Goal: Task Accomplishment & Management: Manage account settings

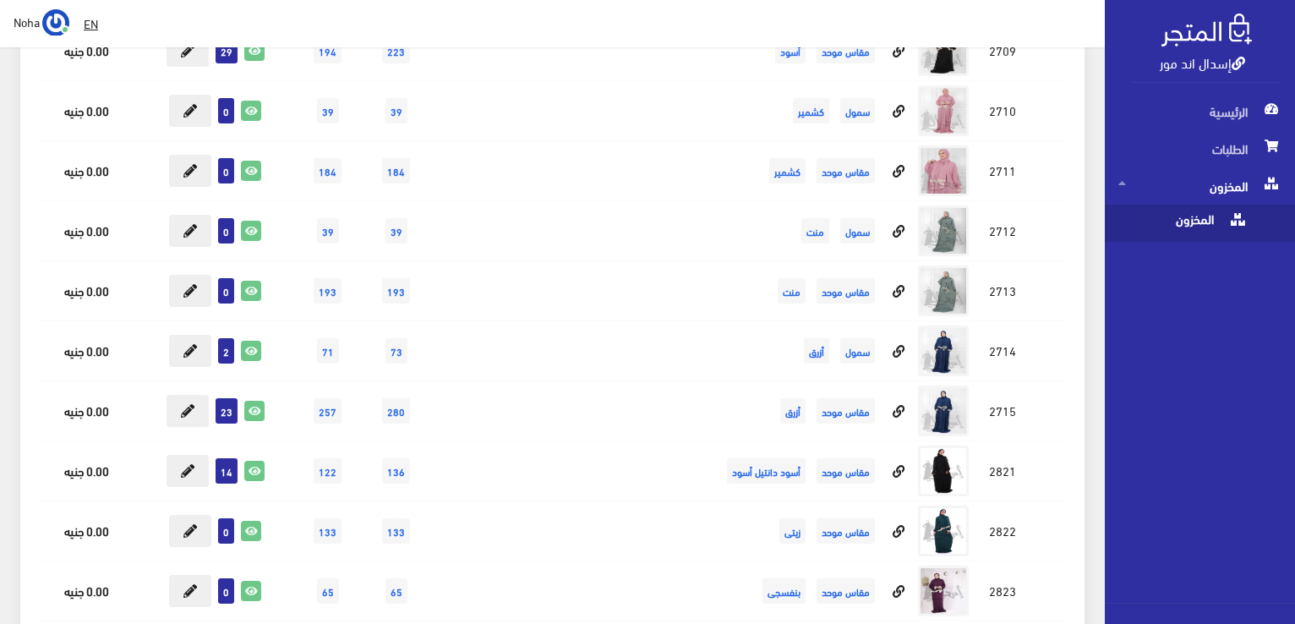
scroll to position [7869, 0]
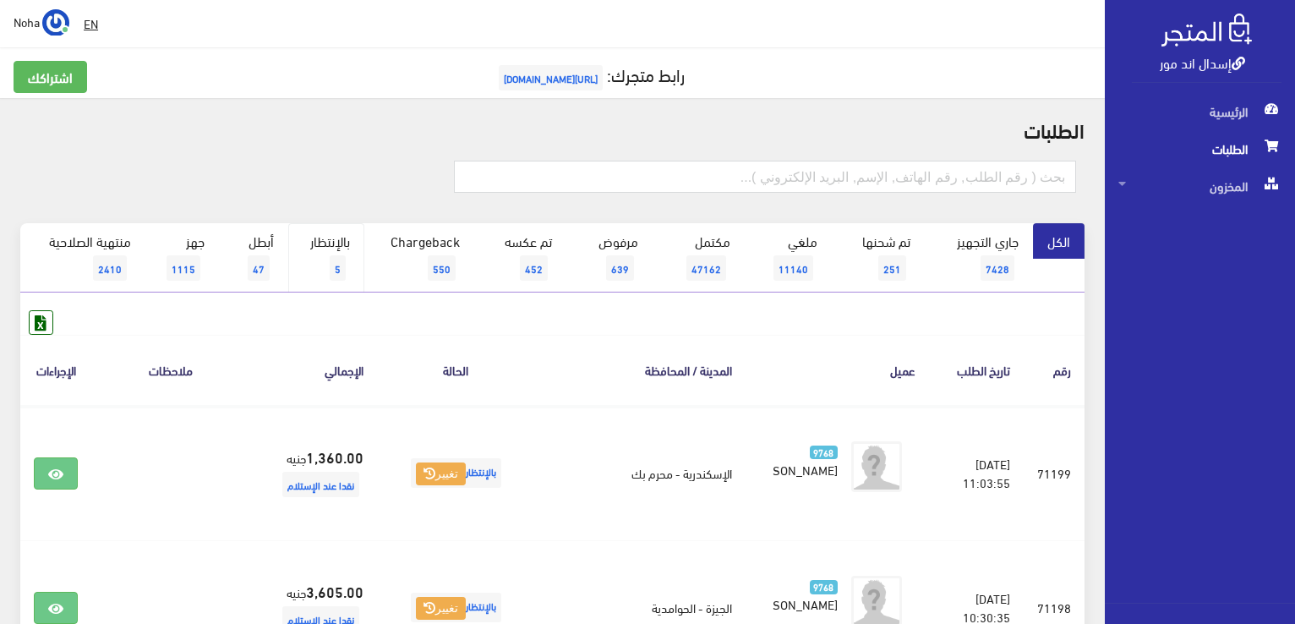
click at [338, 259] on span "5" at bounding box center [338, 267] width 16 height 25
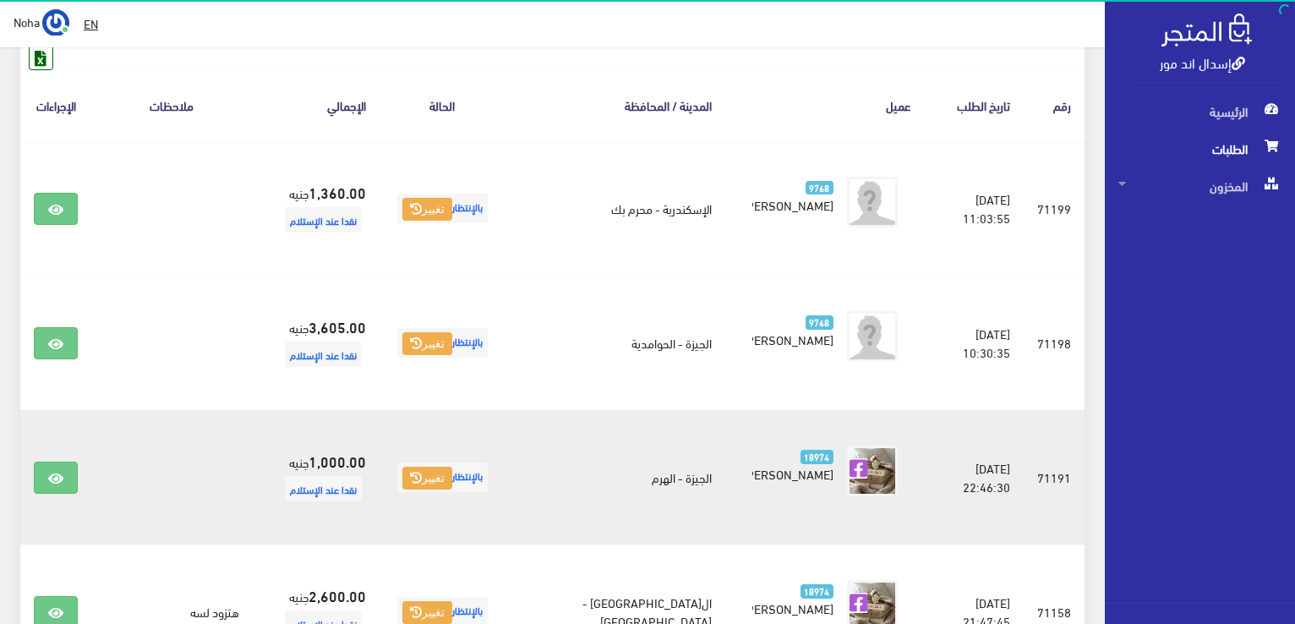
scroll to position [166, 0]
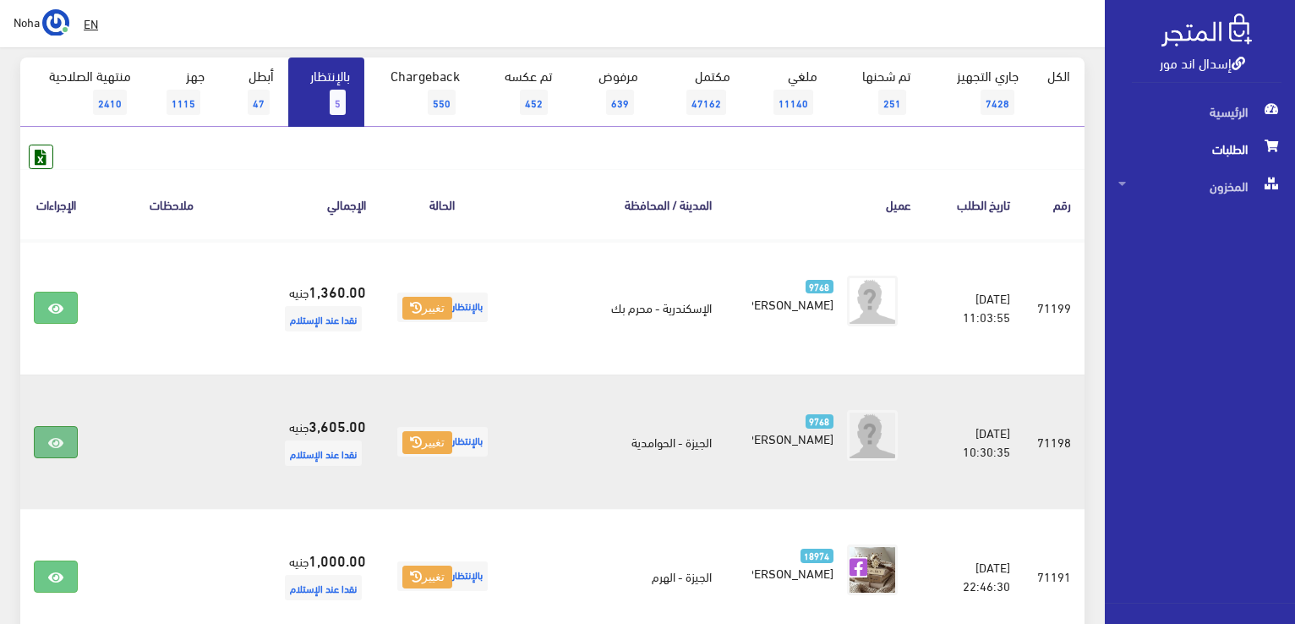
click at [43, 443] on link at bounding box center [56, 442] width 44 height 32
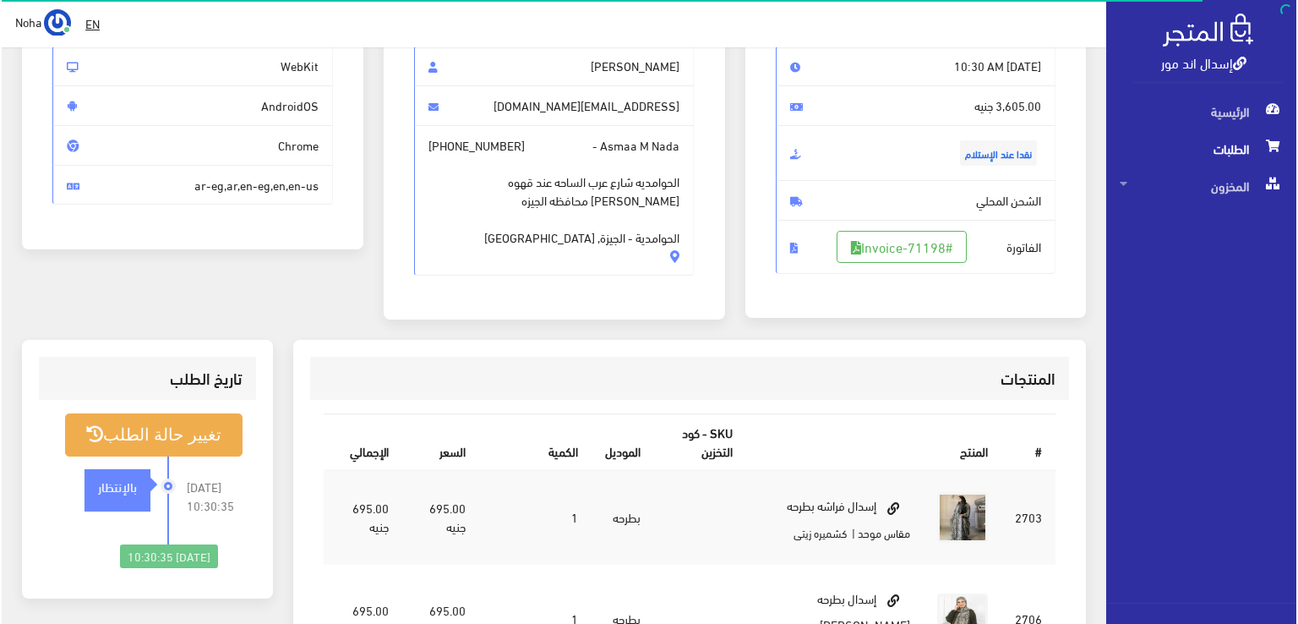
scroll to position [169, 0]
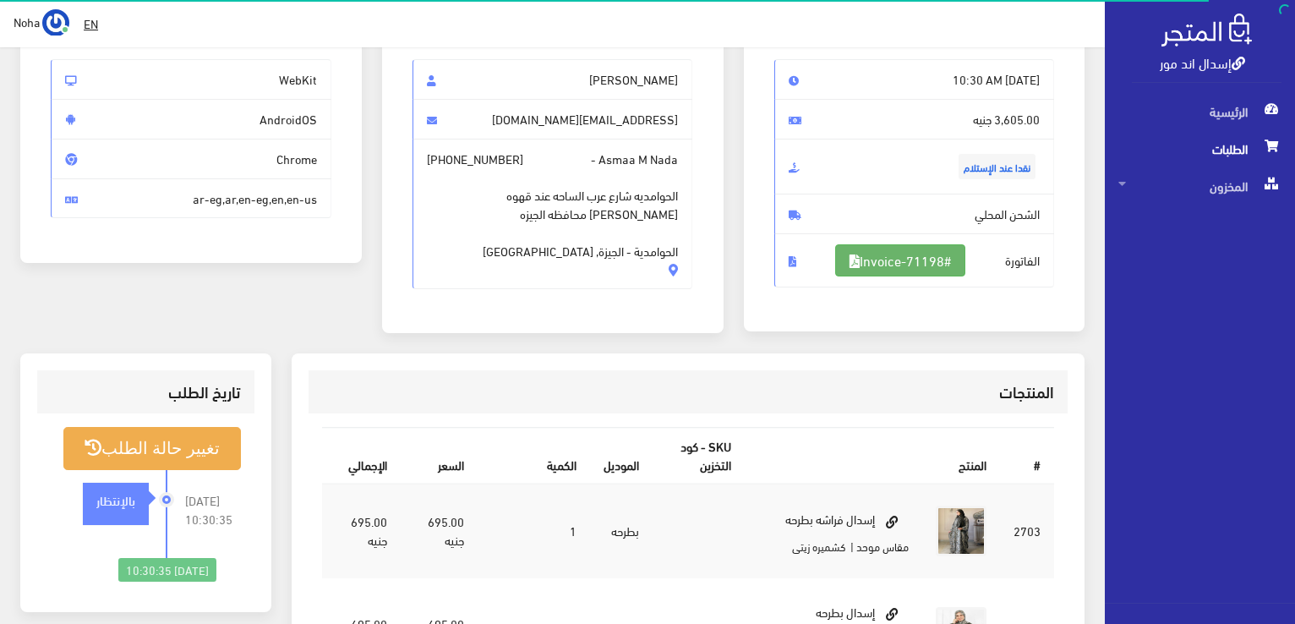
click at [929, 264] on link "#Invoice-71198" at bounding box center [900, 260] width 130 height 32
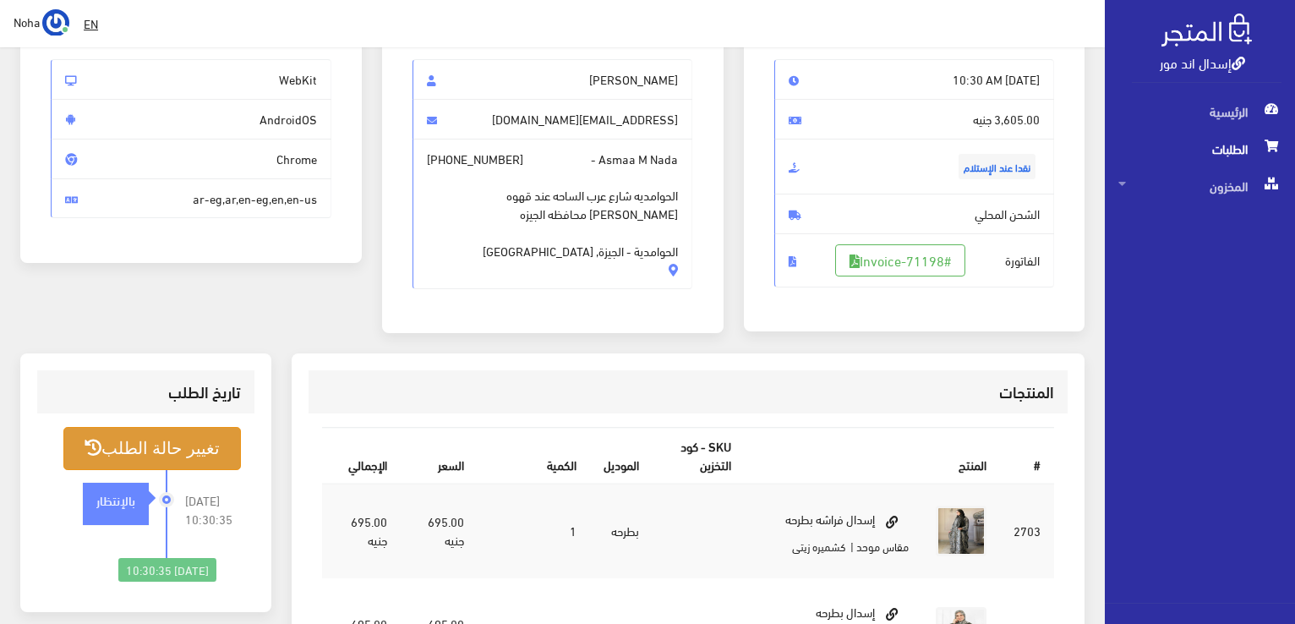
click at [210, 452] on button "تغيير حالة الطلب" at bounding box center [151, 448] width 177 height 43
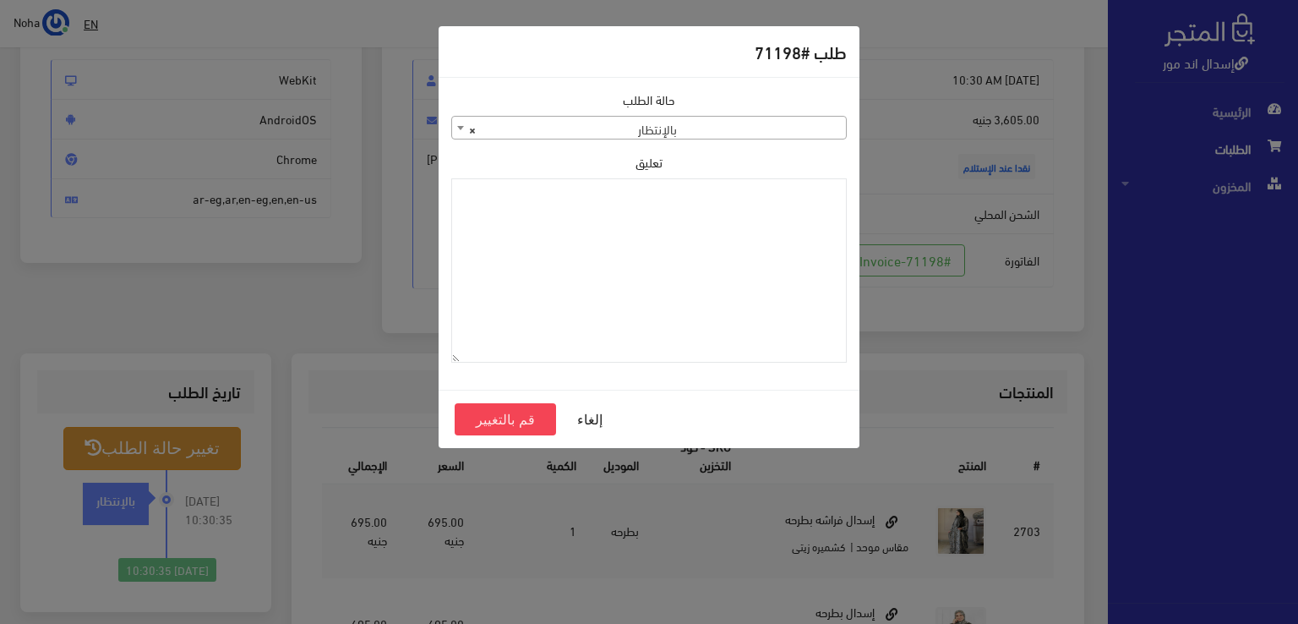
click at [724, 129] on span "× بالإنتظار" at bounding box center [649, 129] width 394 height 24
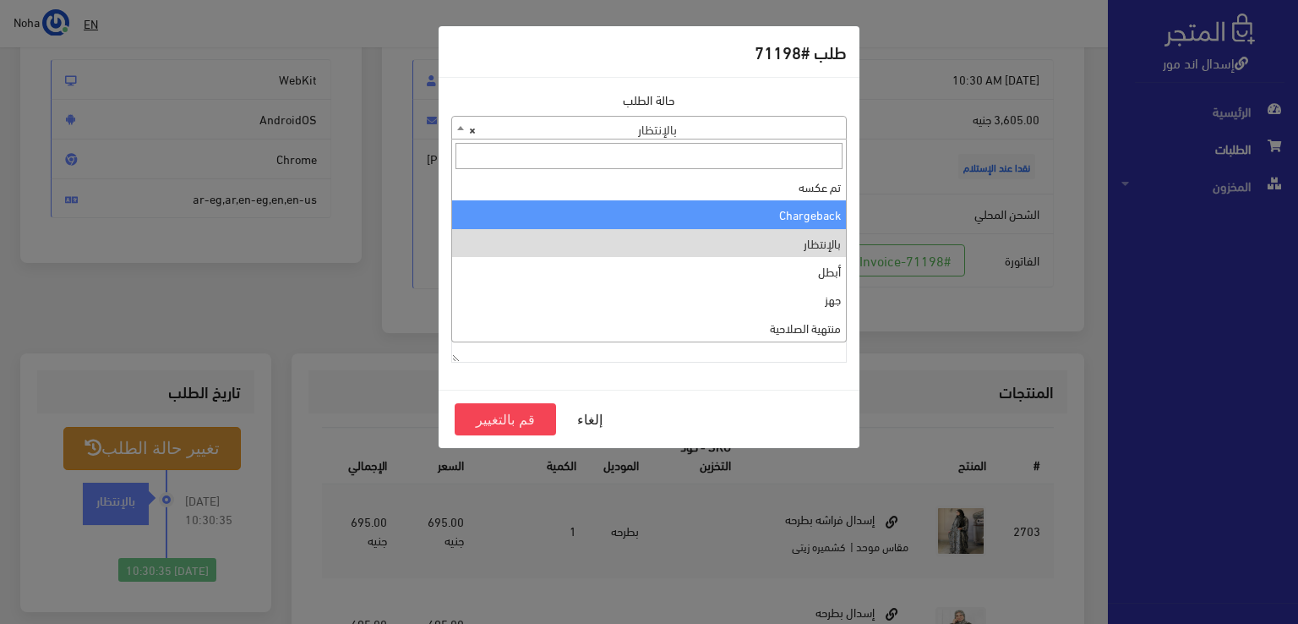
scroll to position [0, 0]
click at [731, 128] on span "× تم شحنها" at bounding box center [649, 129] width 394 height 24
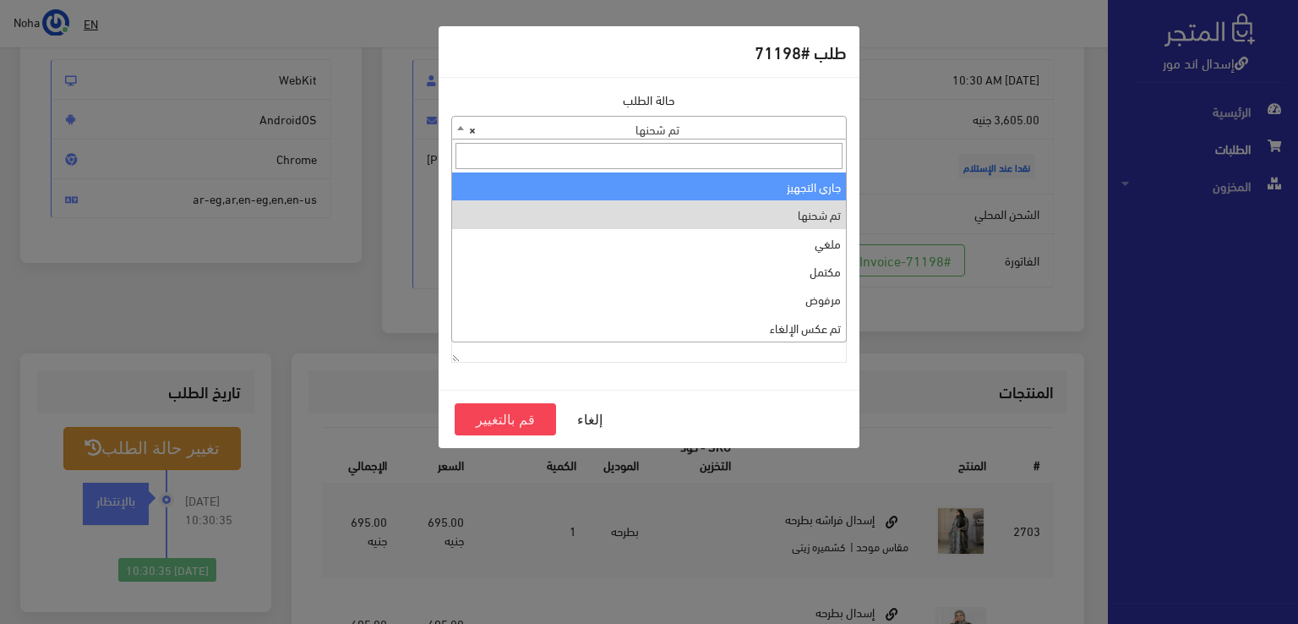
select select "1"
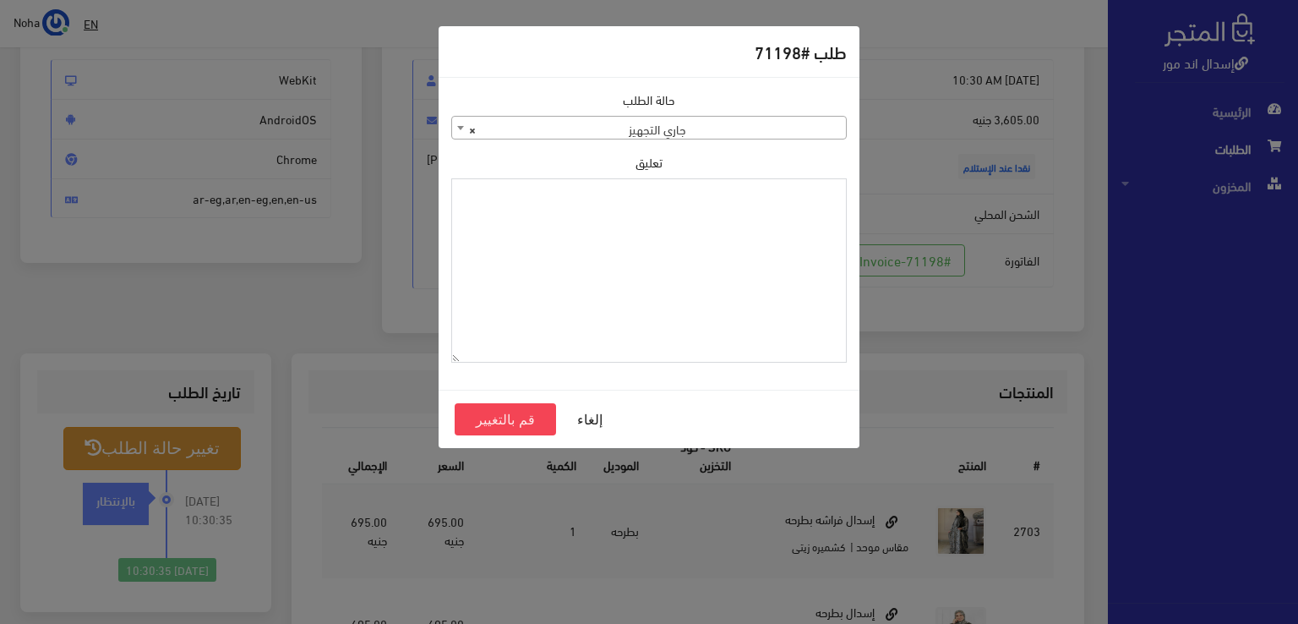
paste textarea "خمار بكم طويل قطعة واحده بدانتيل"
type textarea "خمار بكم طويل قطعة واحده بدانتيل"
drag, startPoint x: 678, startPoint y: 210, endPoint x: 861, endPoint y: 168, distance: 188.0
click at [861, 168] on div "طلب #71198 حالة الطلب جاري التجهيز تم شحنها ملغي مكتمل مرفوض تم عكس الإلغاء فشل…" at bounding box center [649, 312] width 1298 height 624
type textarea "1134514"
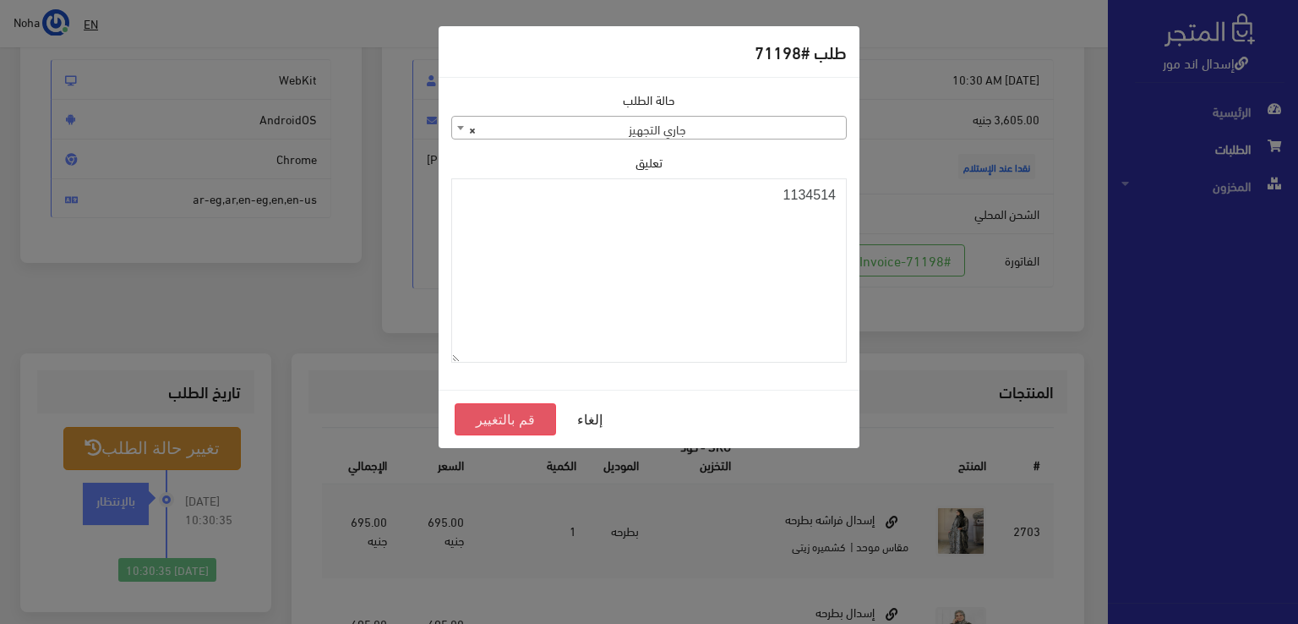
click at [521, 419] on button "قم بالتغيير" at bounding box center [505, 419] width 101 height 32
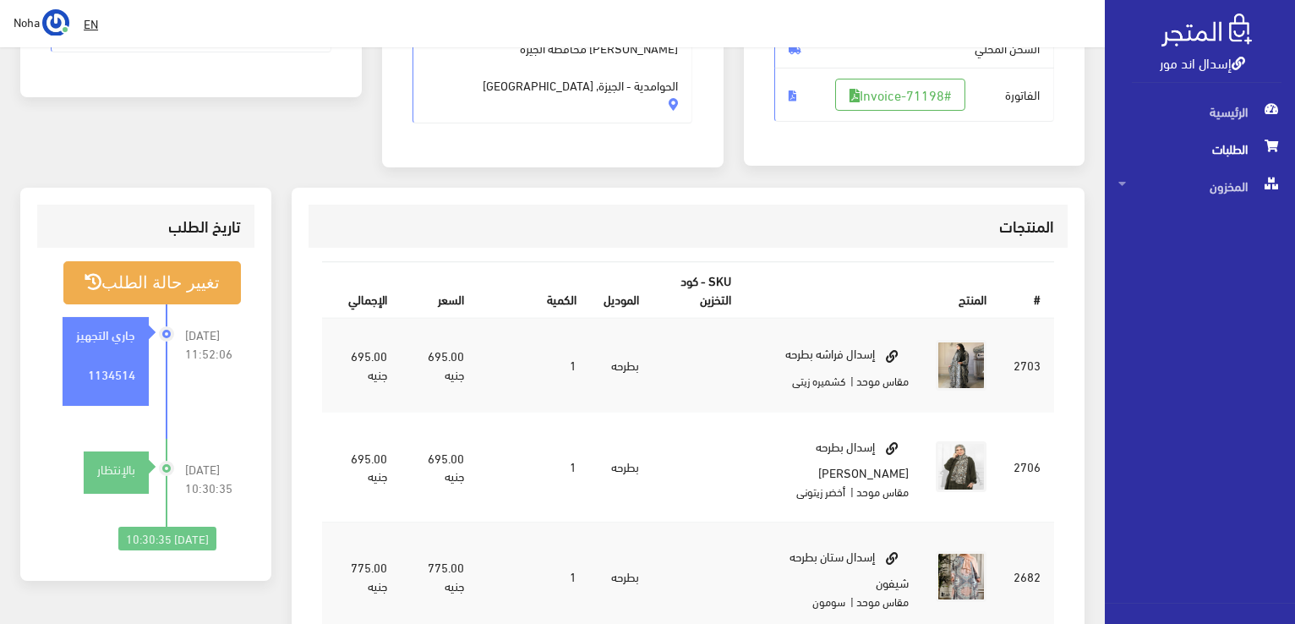
scroll to position [338, 0]
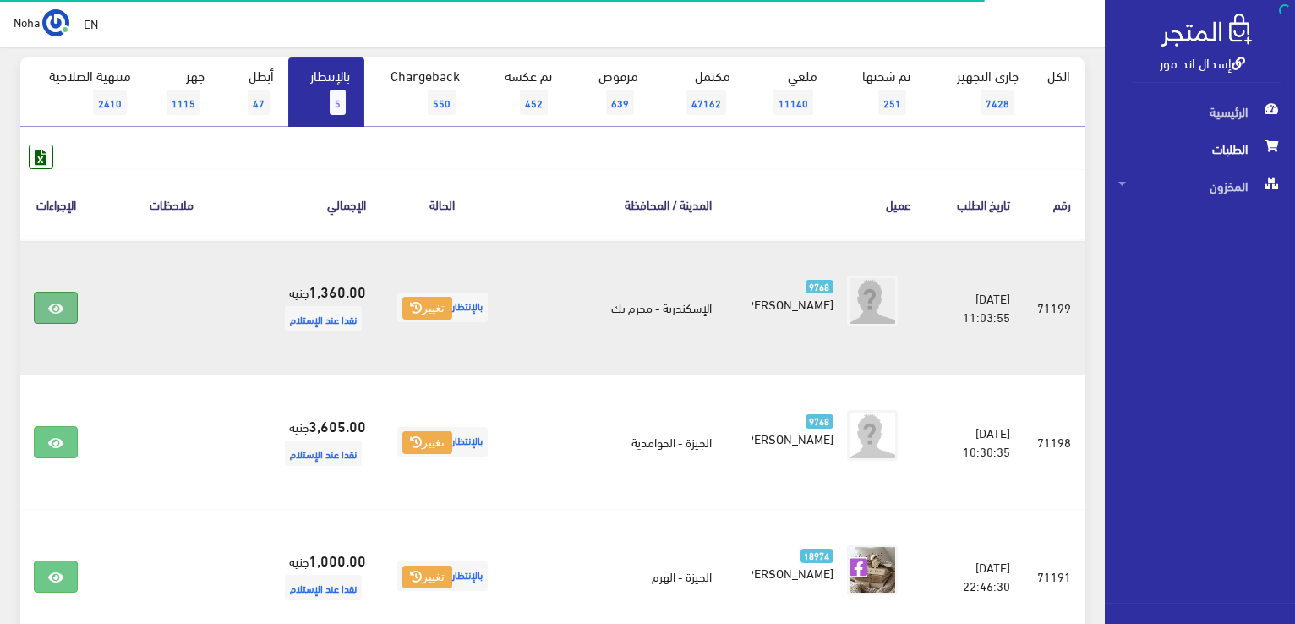
scroll to position [166, 0]
click at [46, 300] on link at bounding box center [56, 308] width 44 height 32
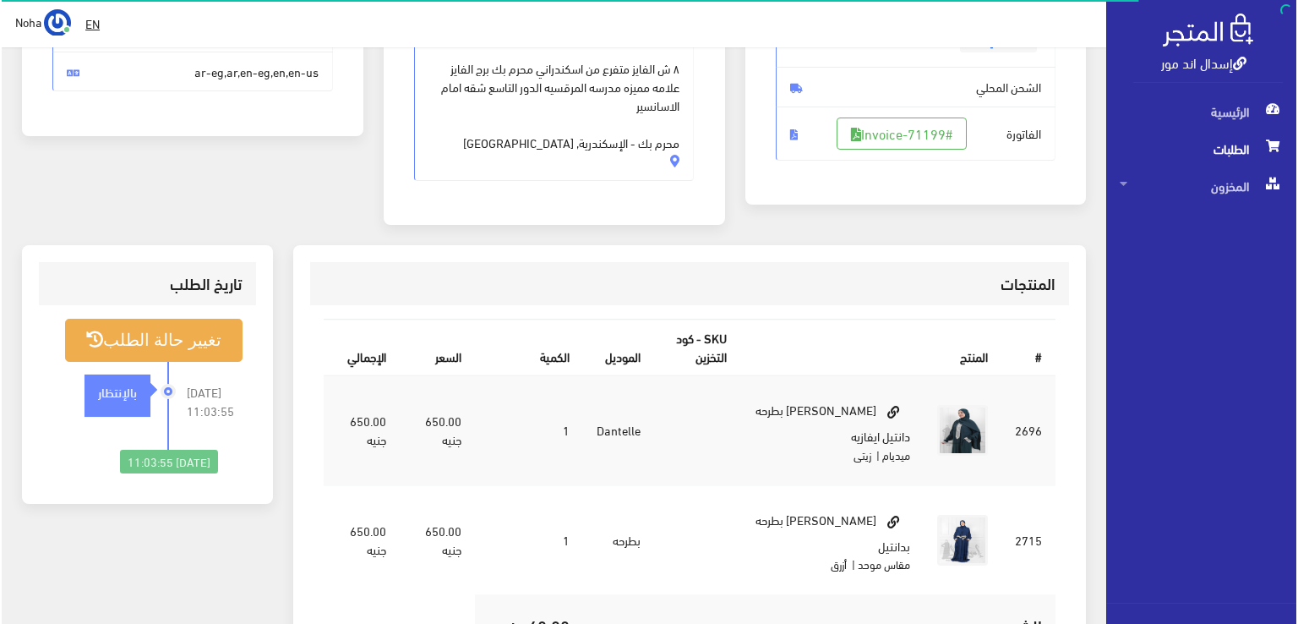
scroll to position [338, 0]
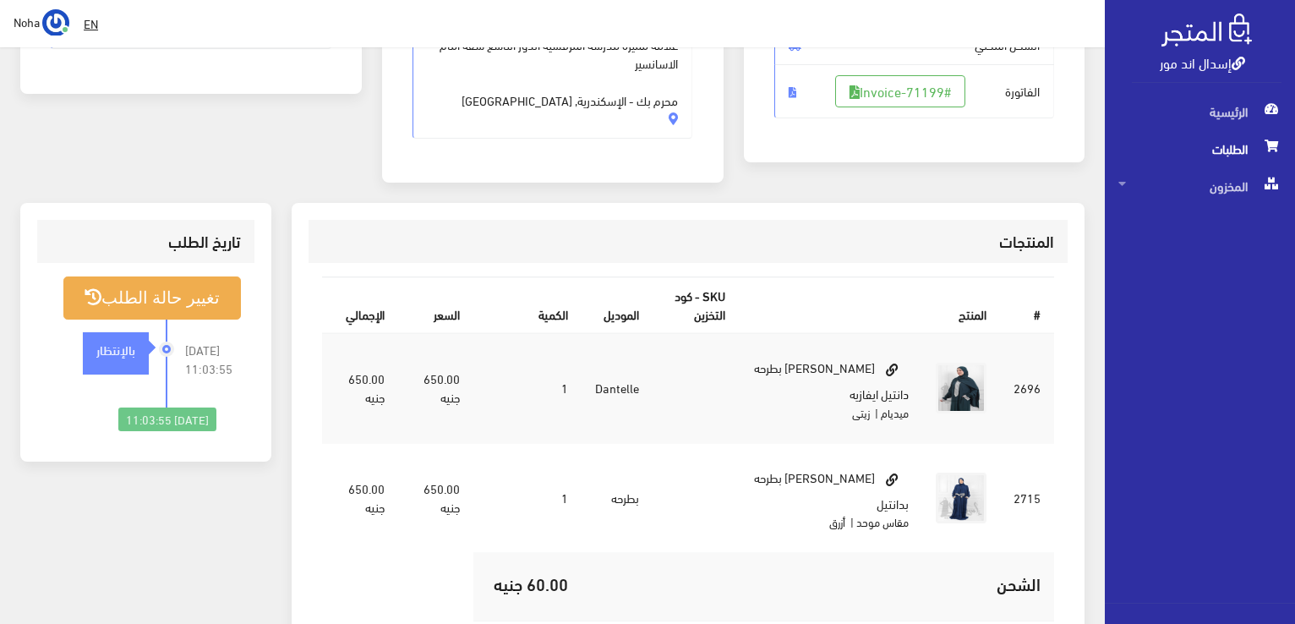
click at [916, 106] on span "الفاتورة #Invoice-71199" at bounding box center [914, 91] width 281 height 54
click at [918, 79] on link "#Invoice-71199" at bounding box center [900, 91] width 130 height 32
click at [218, 302] on button "تغيير حالة الطلب" at bounding box center [151, 297] width 177 height 43
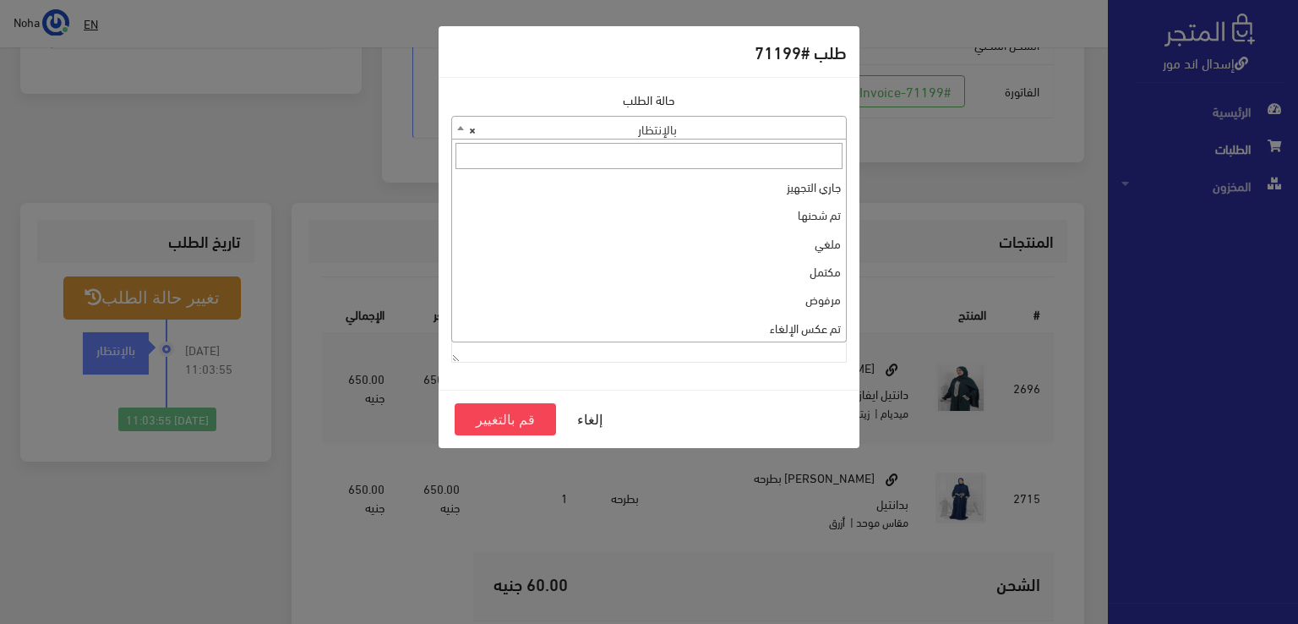
click at [778, 124] on span "× بالإنتظار" at bounding box center [649, 129] width 394 height 24
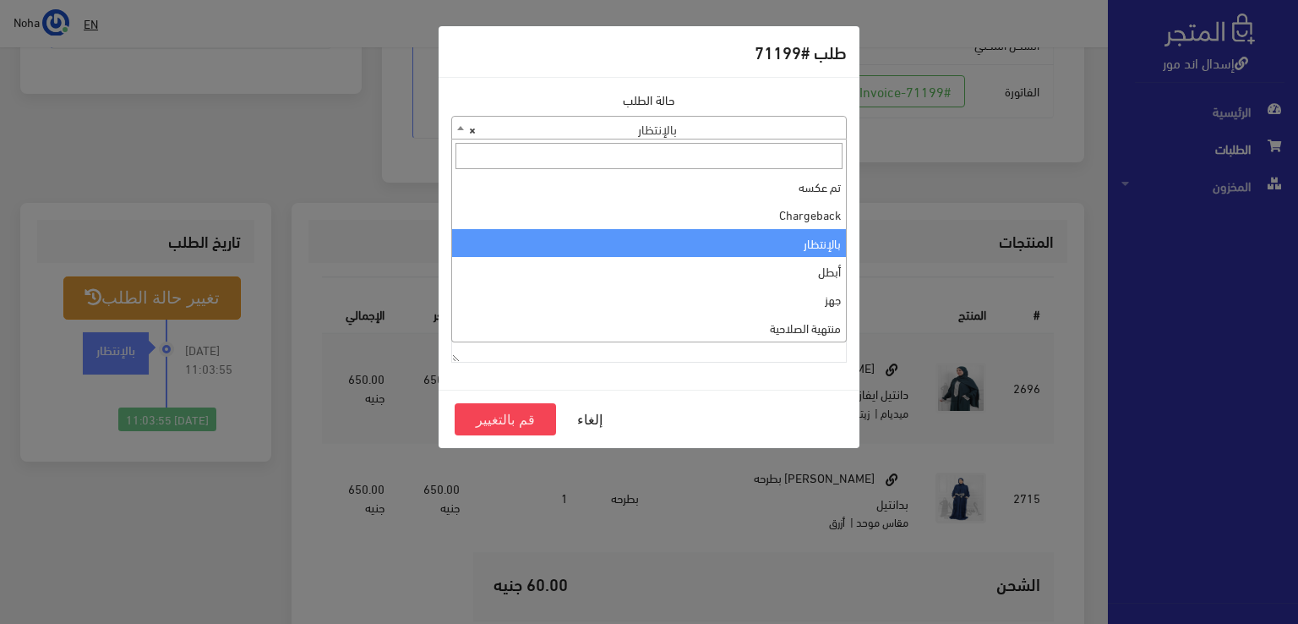
scroll to position [0, 0]
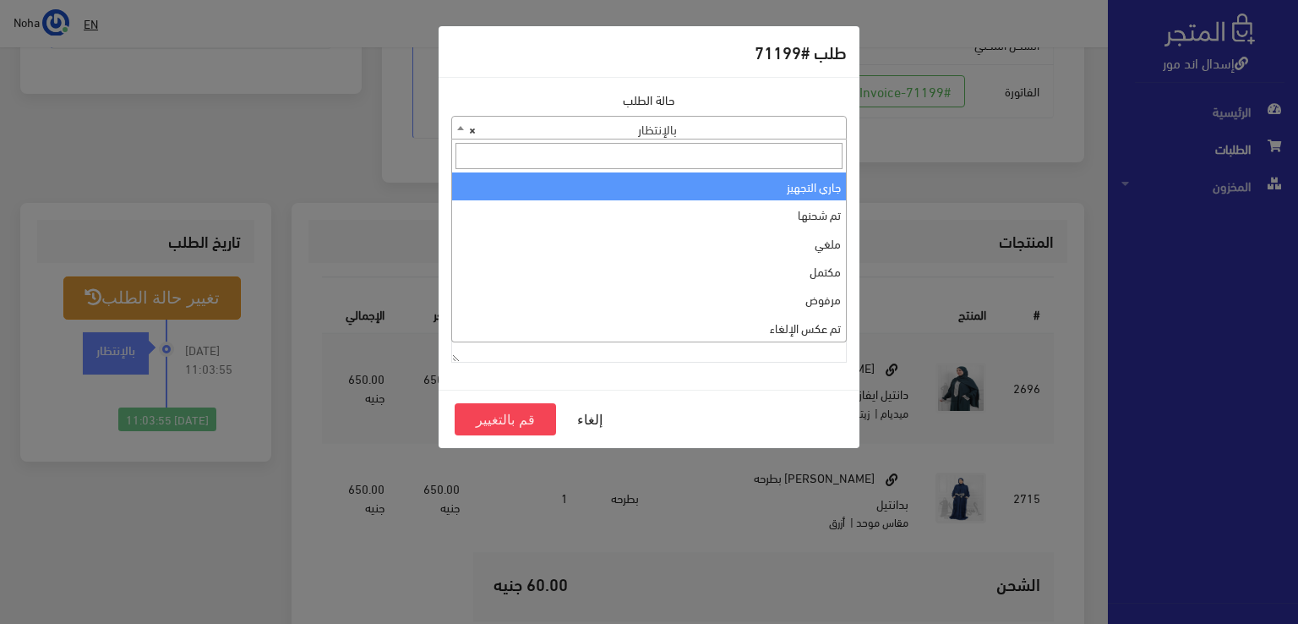
select select "1"
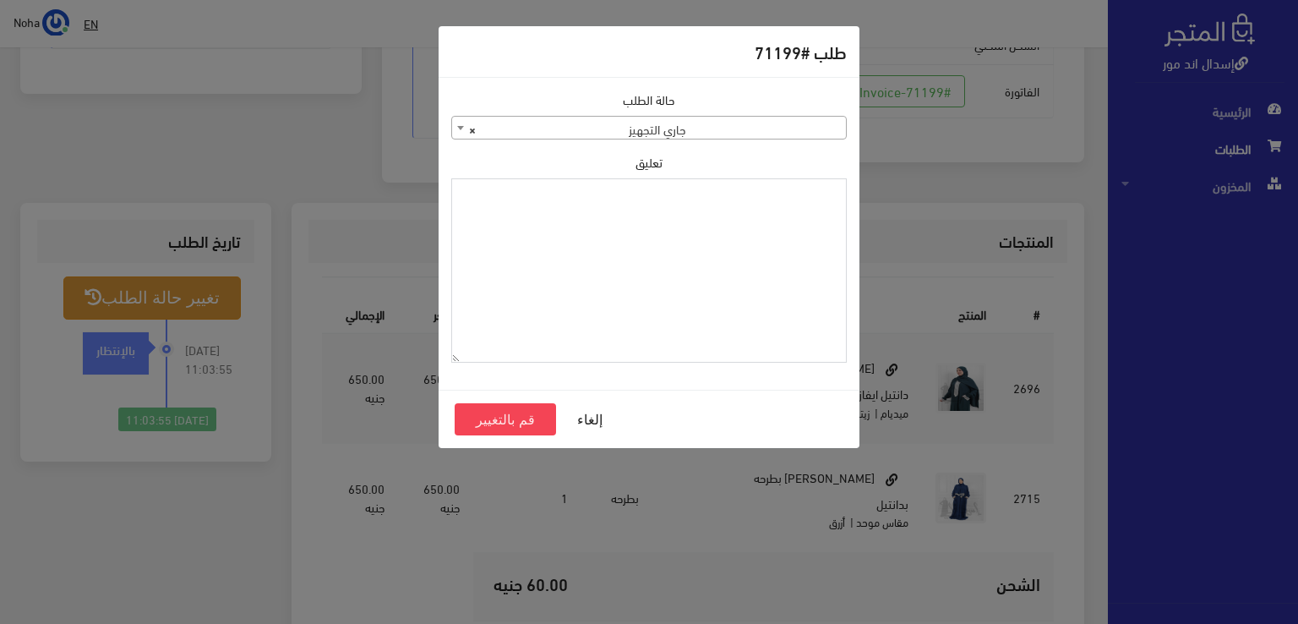
paste textarea "خمار بكم طويل قطعة واحده بدانتيل"
type textarea "خمار بكم طويل قطعة واحده بدانتيل"
drag, startPoint x: 640, startPoint y: 210, endPoint x: 1207, endPoint y: 277, distance: 571.1
click at [1207, 277] on div "طلب #71199 حالة الطلب جاري التجهيز تم شحنها ملغي مكتمل مرفوض تم عكس الإلغاء فشل…" at bounding box center [649, 312] width 1298 height 624
type textarea "1134514"
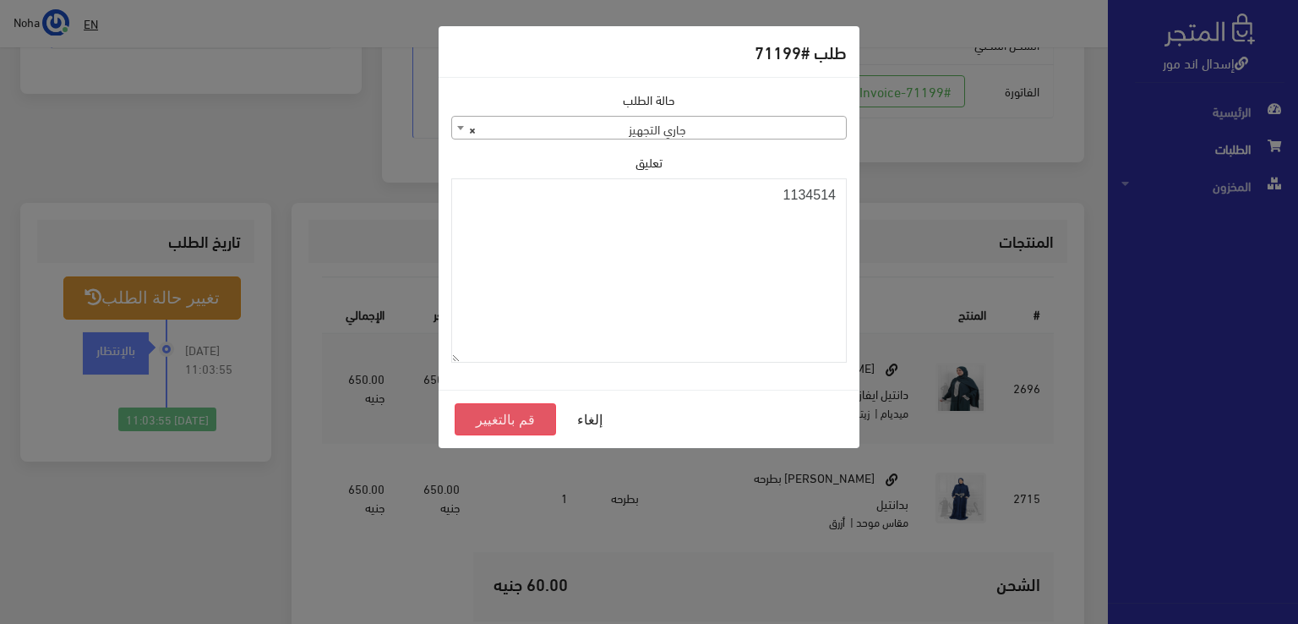
click at [532, 416] on button "قم بالتغيير" at bounding box center [505, 419] width 101 height 32
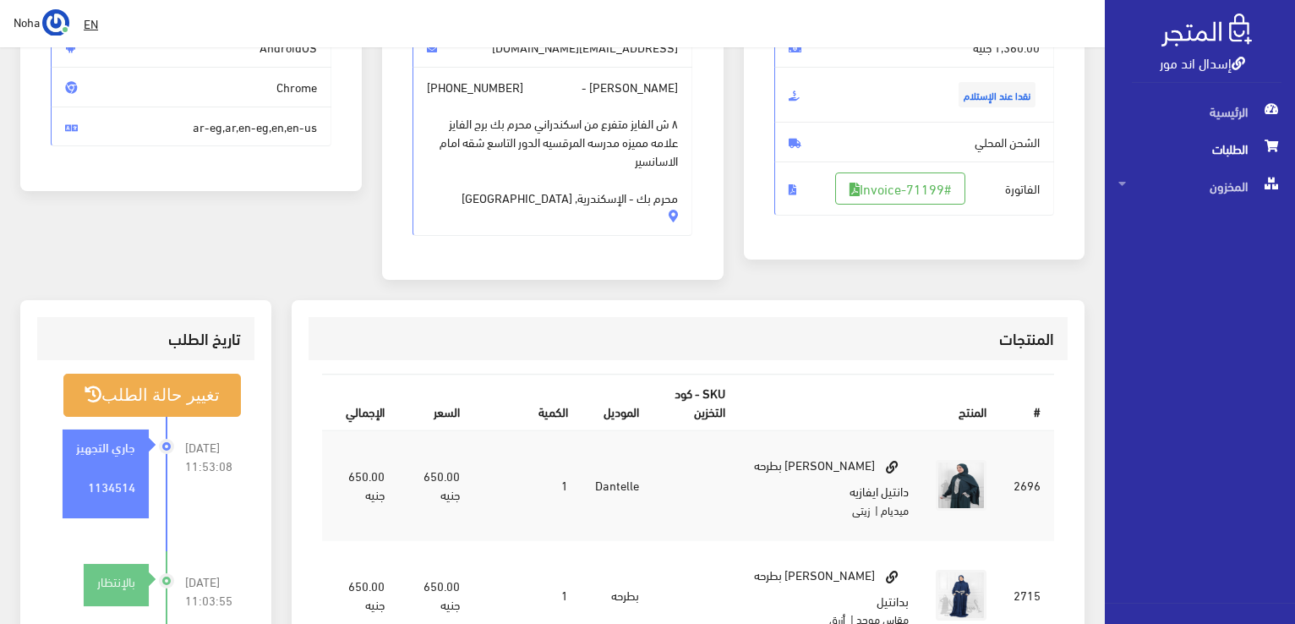
scroll to position [254, 0]
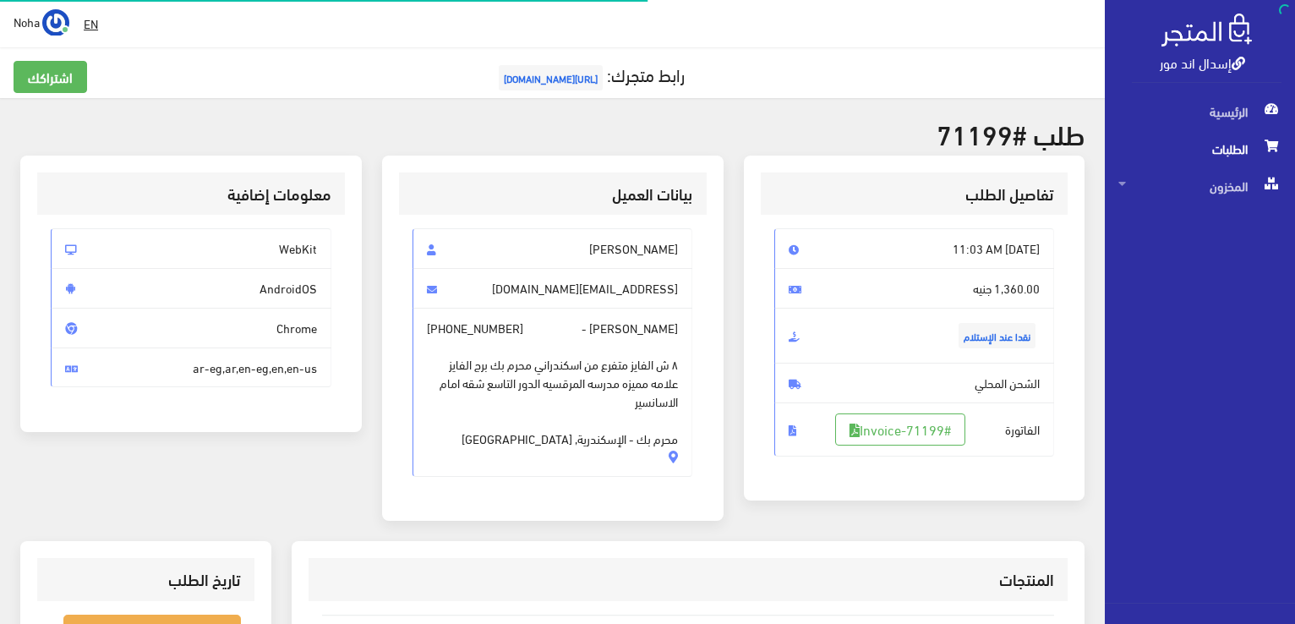
scroll to position [332, 0]
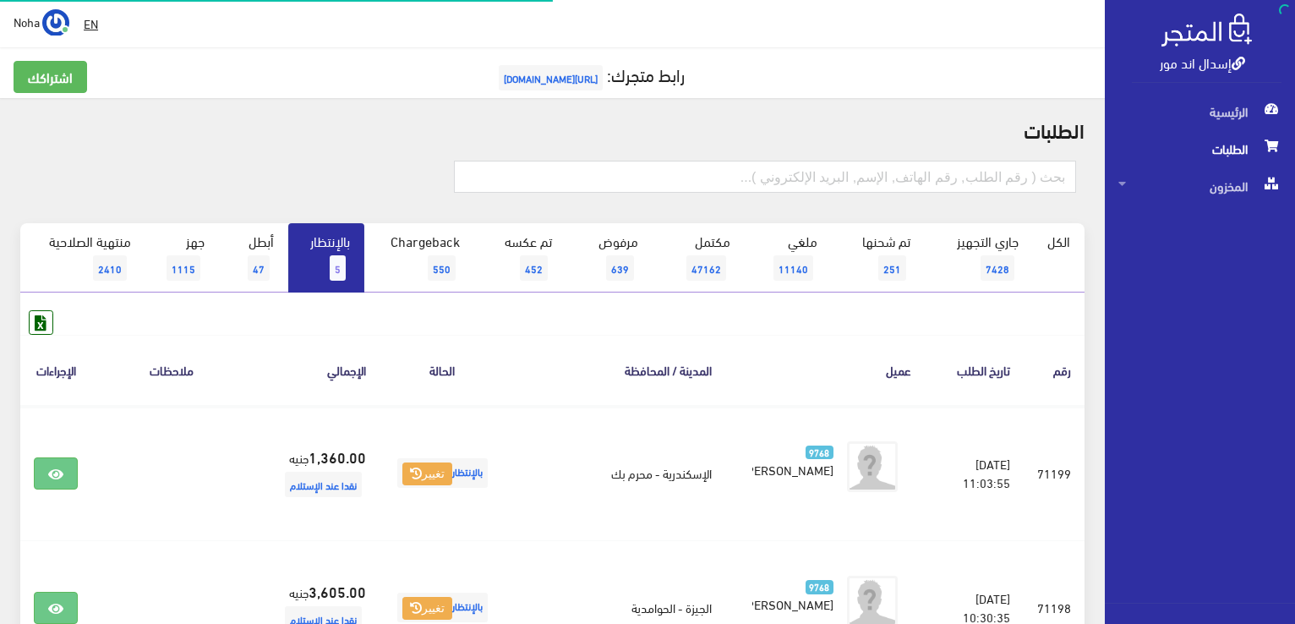
scroll to position [166, 0]
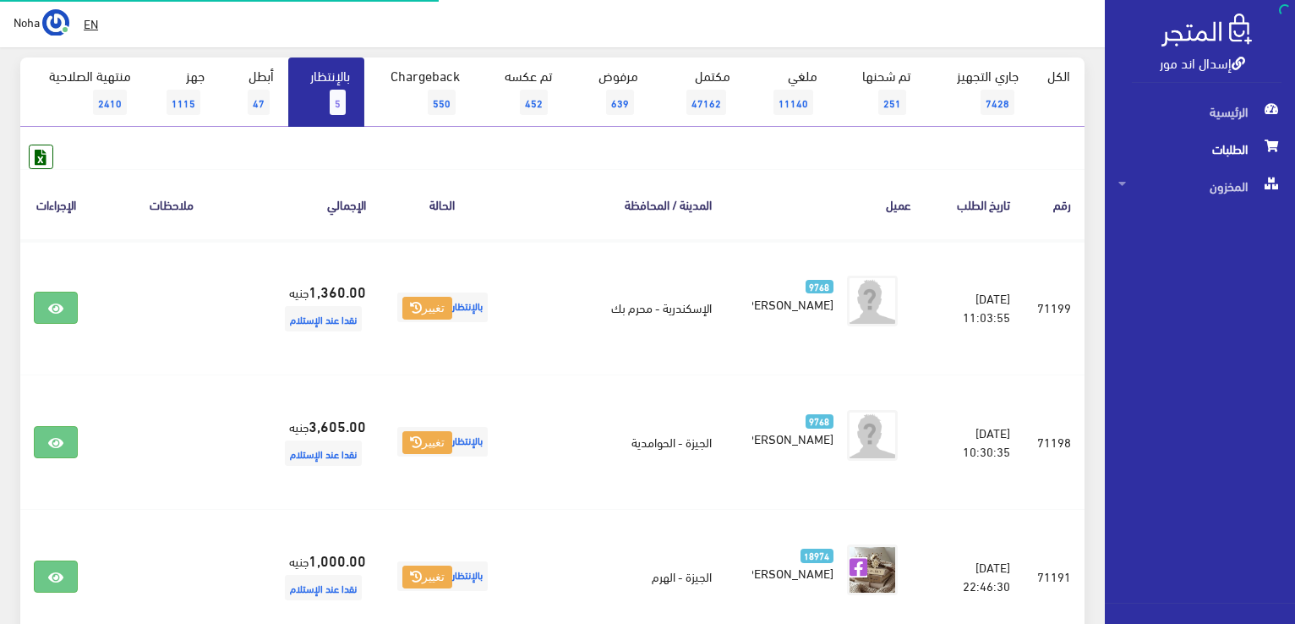
click at [341, 85] on link "بالإنتظار 5" at bounding box center [326, 91] width 76 height 69
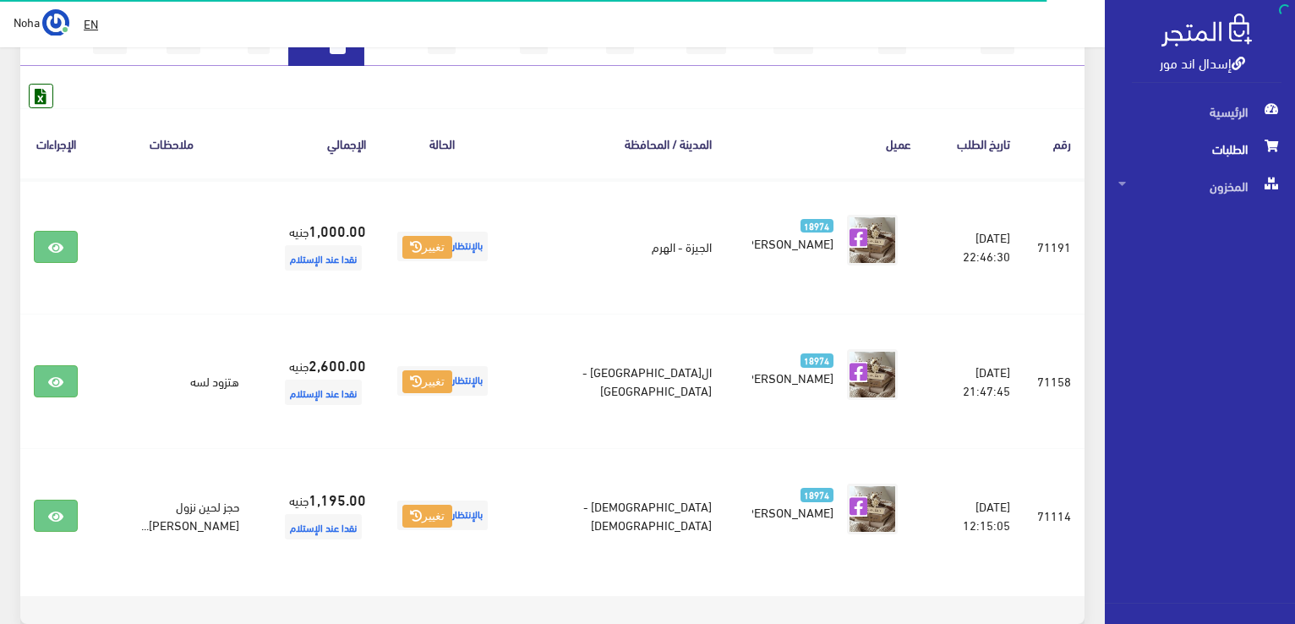
scroll to position [254, 0]
